Goal: Task Accomplishment & Management: Manage account settings

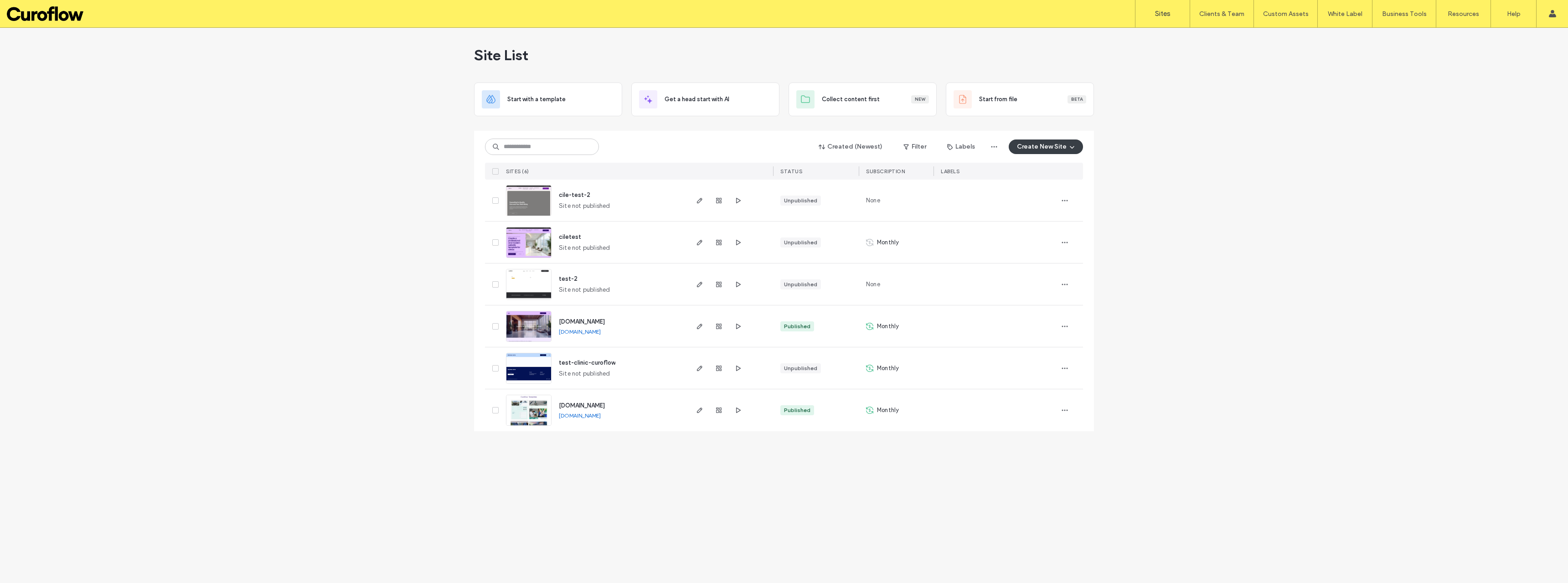
click at [601, 416] on link "templates.curoflow.com" at bounding box center [579, 415] width 42 height 7
click at [589, 334] on link "test-test.curoflow.com" at bounding box center [579, 331] width 42 height 7
click at [1068, 287] on span "button" at bounding box center [1065, 284] width 15 height 15
click at [723, 285] on span "button" at bounding box center [719, 284] width 11 height 11
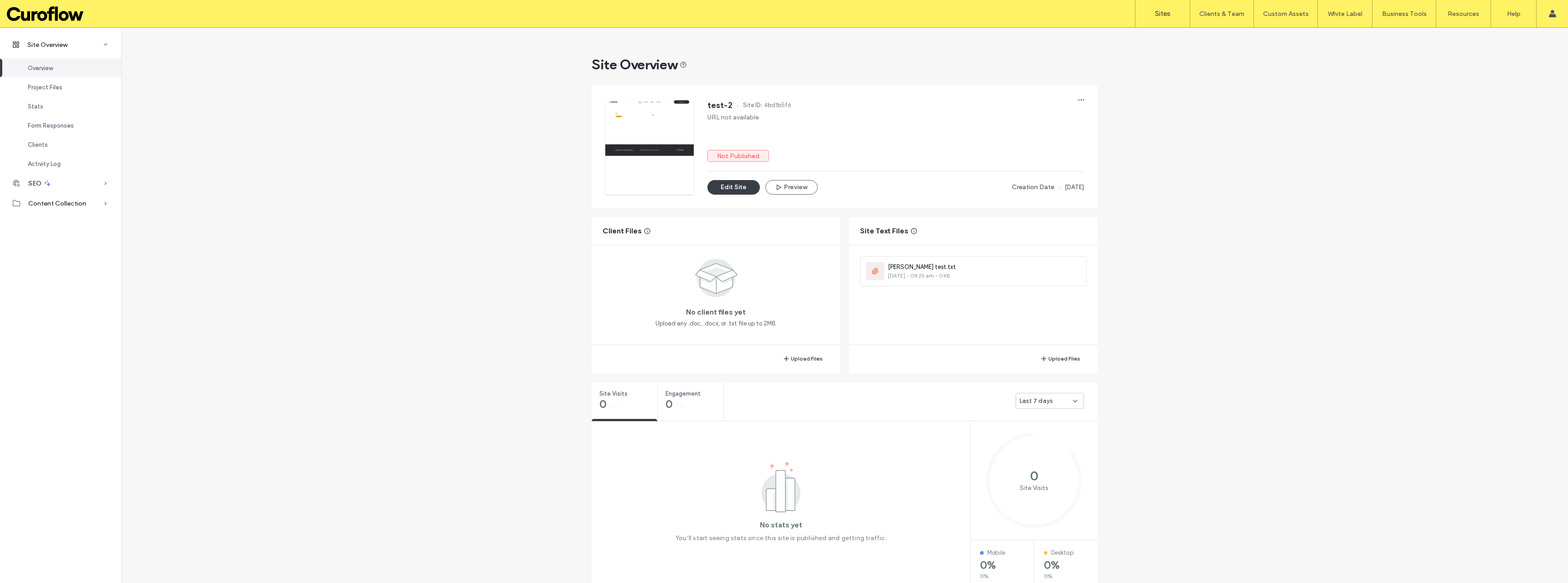
click at [1155, 16] on label "Sites" at bounding box center [1163, 13] width 15 height 8
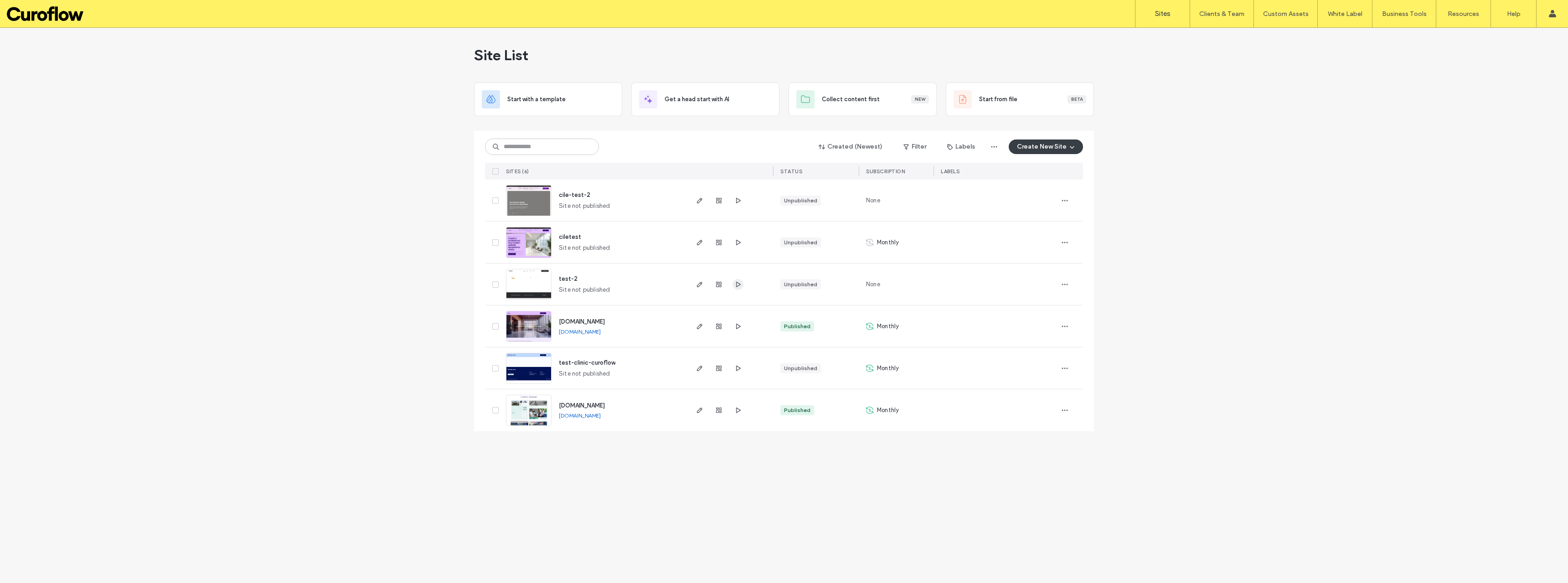
click at [738, 285] on icon "button" at bounding box center [738, 284] width 7 height 7
click at [718, 285] on icon "button" at bounding box center [719, 284] width 7 height 7
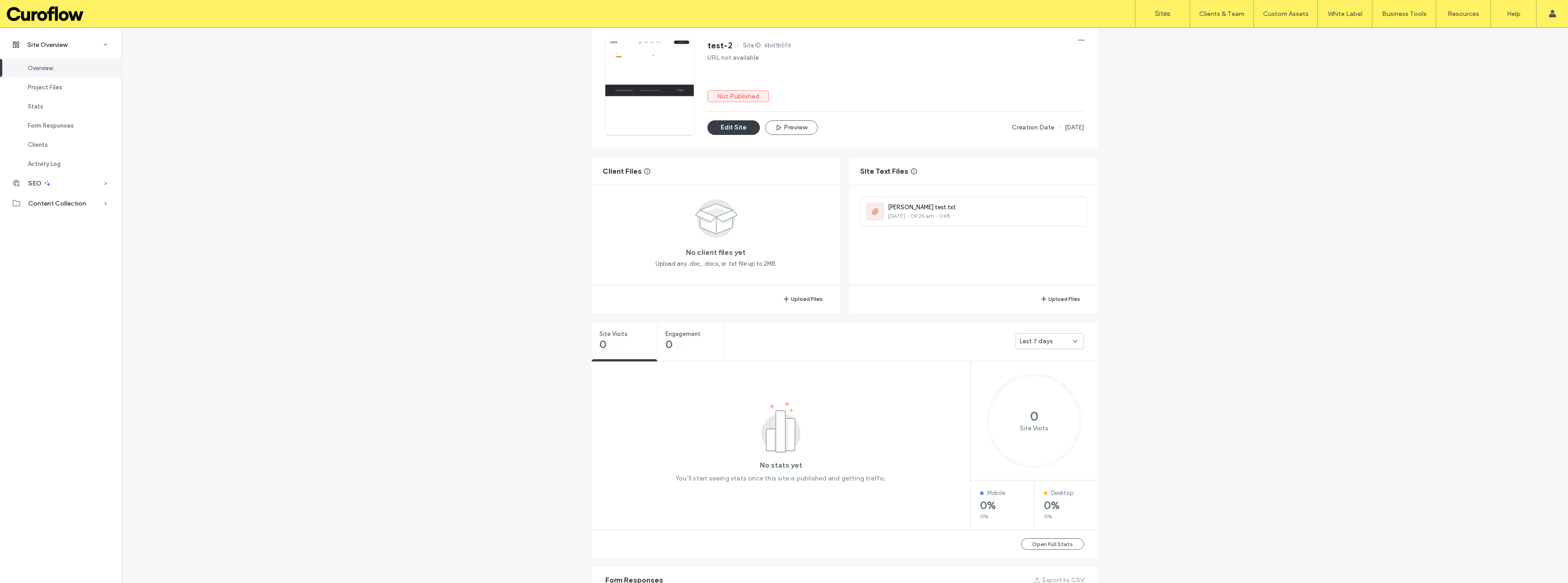
scroll to position [91, 0]
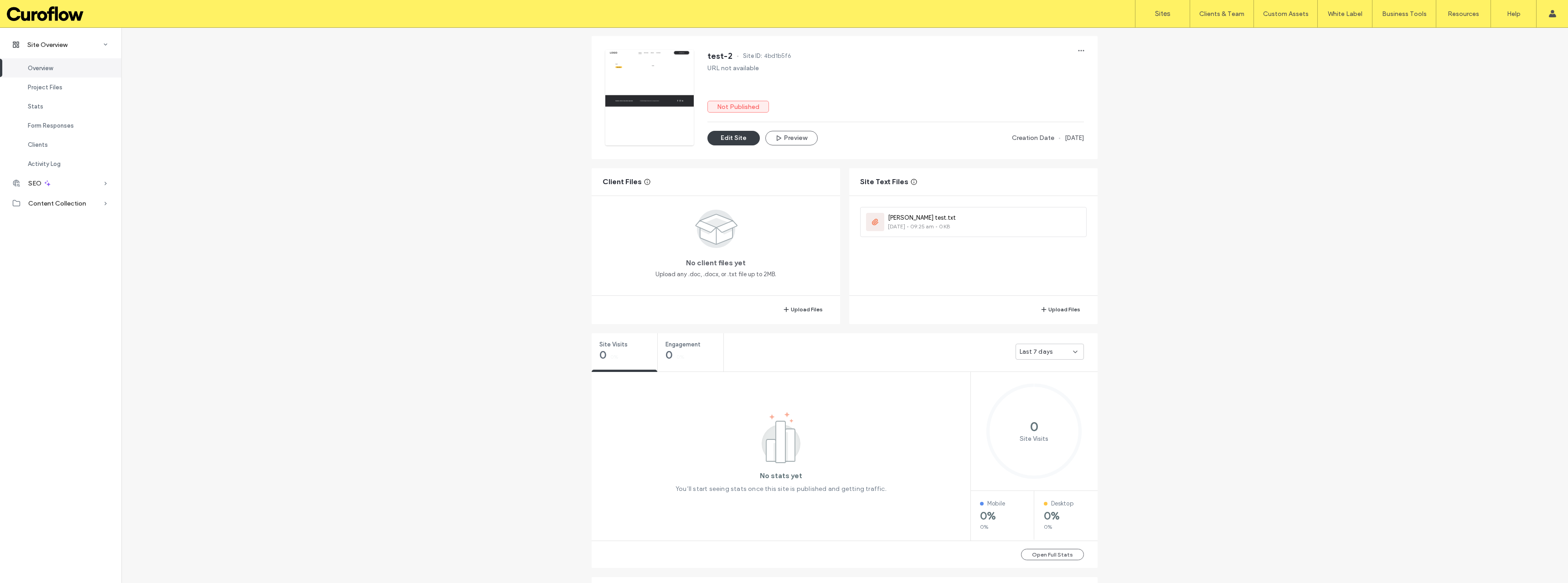
scroll to position [61, 0]
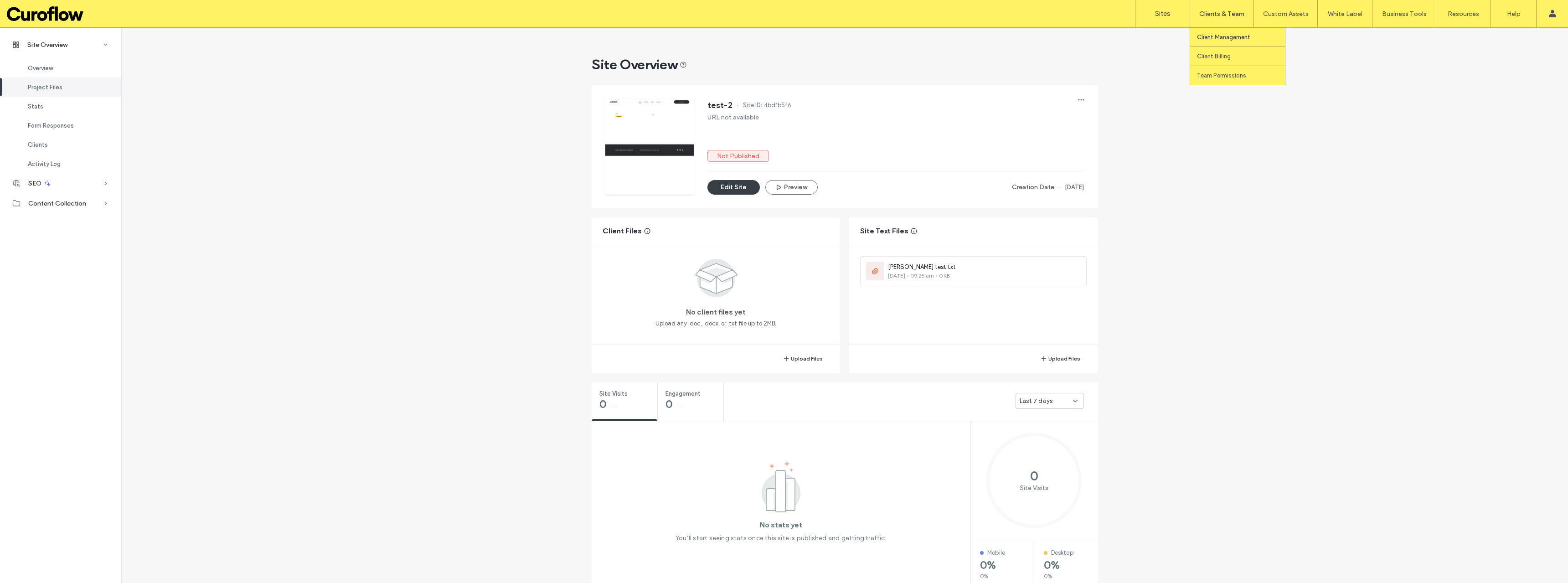
click at [1224, 37] on label "Client Management" at bounding box center [1223, 37] width 54 height 7
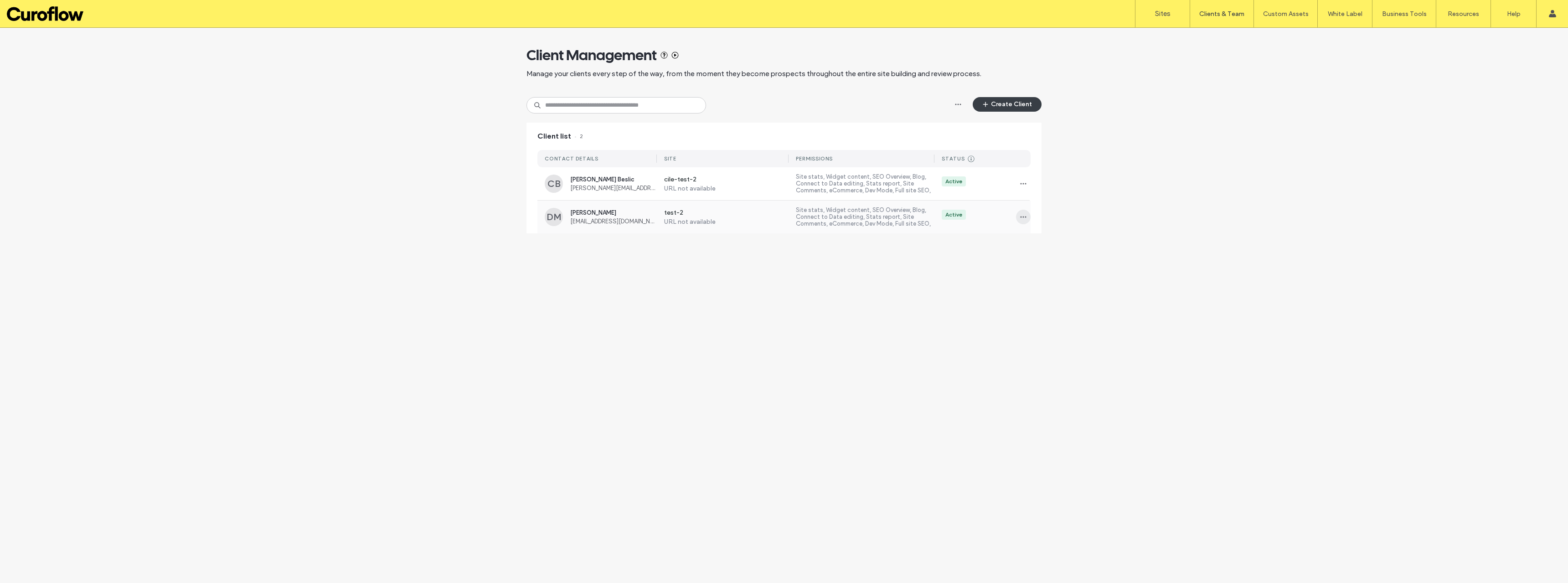
click at [1018, 217] on span "button" at bounding box center [1023, 217] width 15 height 15
click at [683, 214] on label "test-2" at bounding box center [726, 213] width 125 height 9
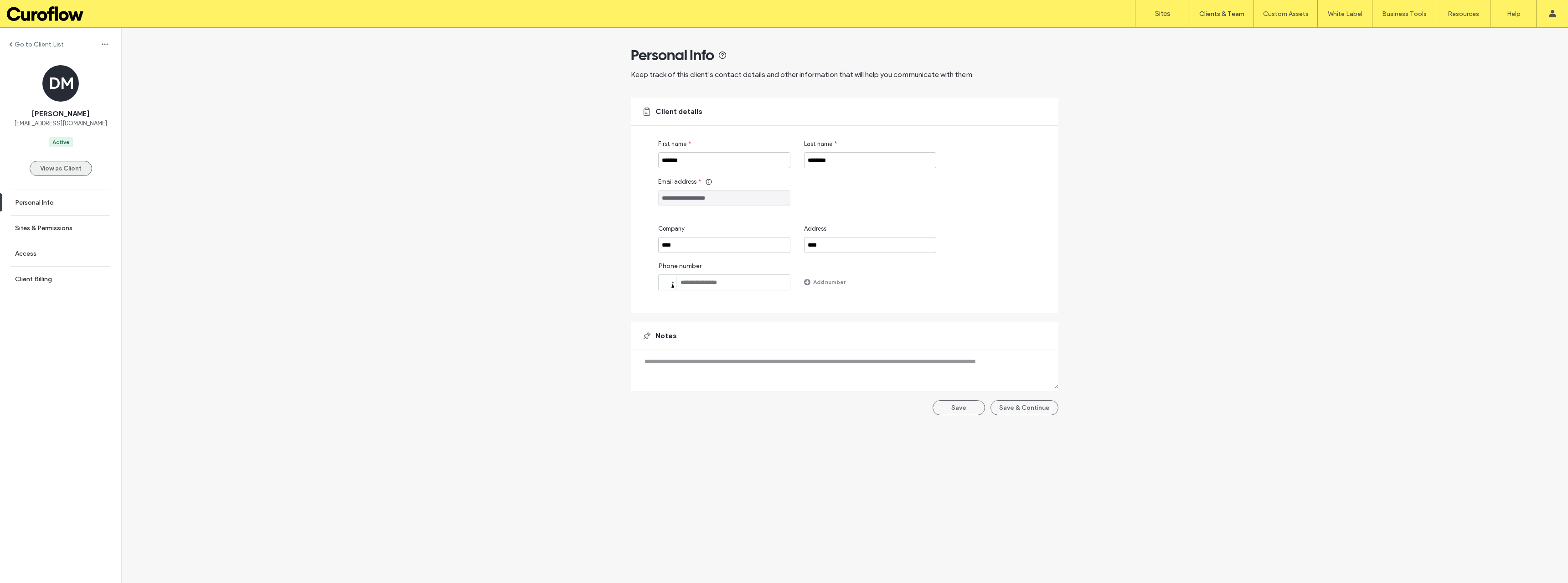
click at [58, 168] on button "View as Client" at bounding box center [61, 168] width 63 height 15
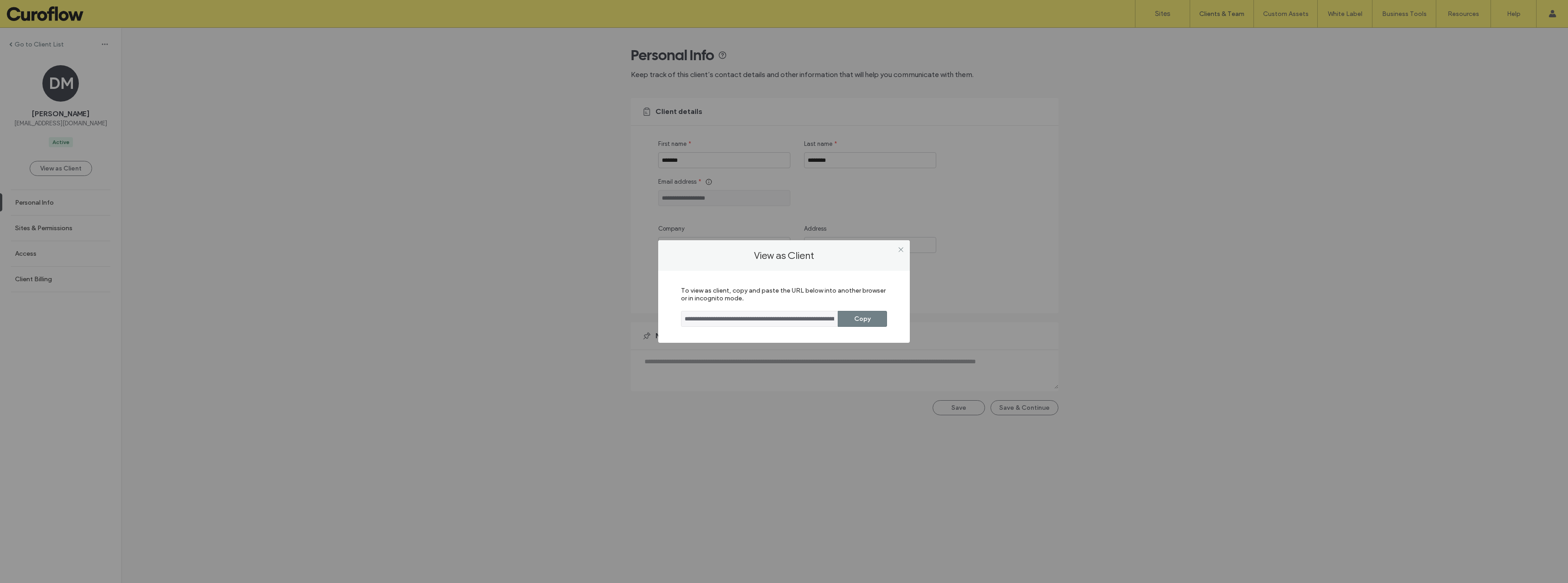
click at [850, 319] on button "Copy" at bounding box center [862, 319] width 49 height 16
click at [905, 248] on div at bounding box center [900, 249] width 13 height 13
click at [901, 250] on use at bounding box center [900, 249] width 4 height 4
